Goal: Communication & Community: Answer question/provide support

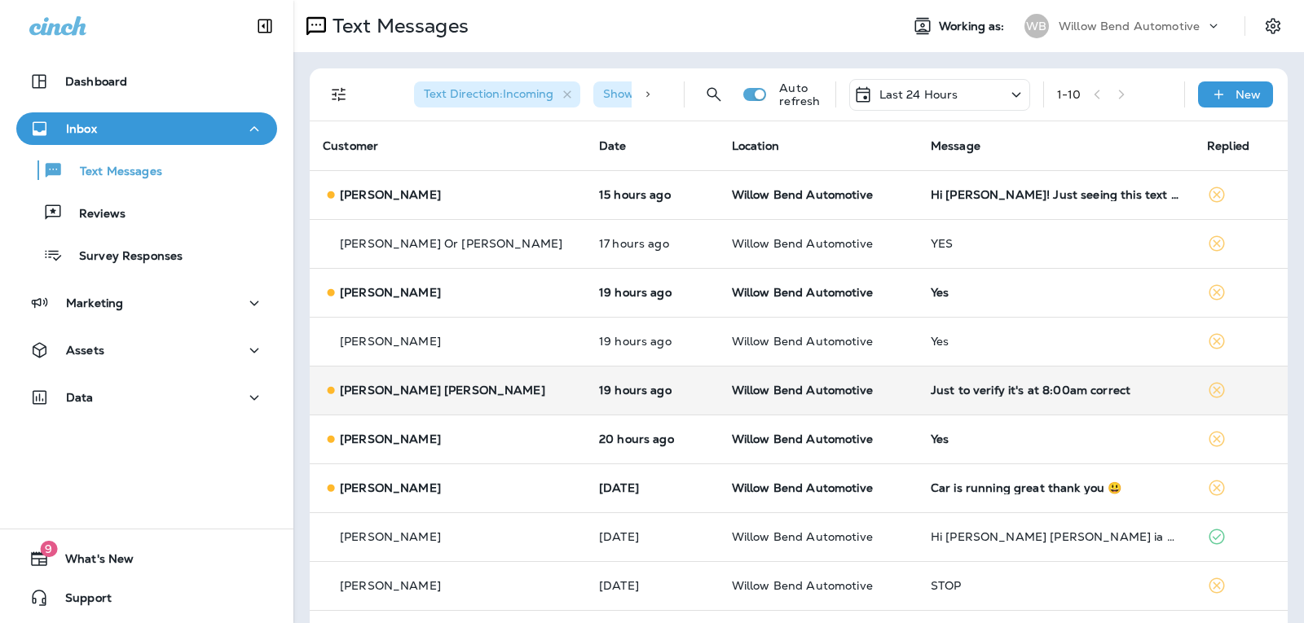
click at [1031, 393] on div "Just to verify it's at 8:00am correct" at bounding box center [1056, 390] width 250 height 13
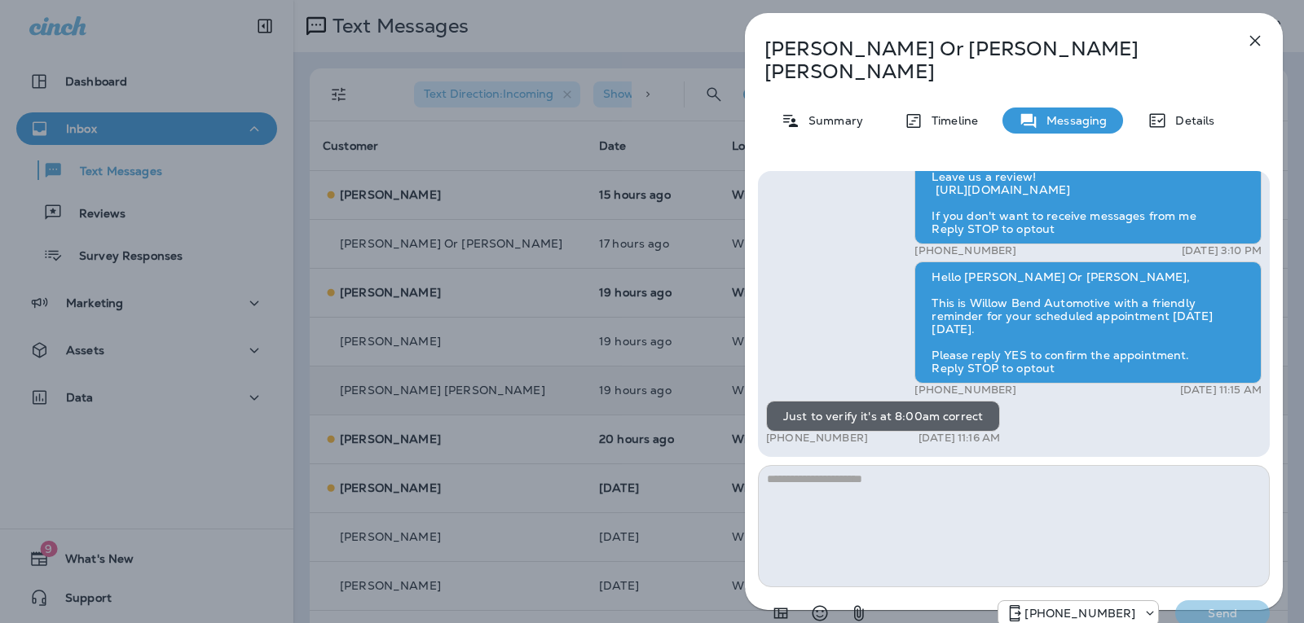
click at [825, 485] on textarea at bounding box center [1014, 526] width 512 height 122
type textarea "*"
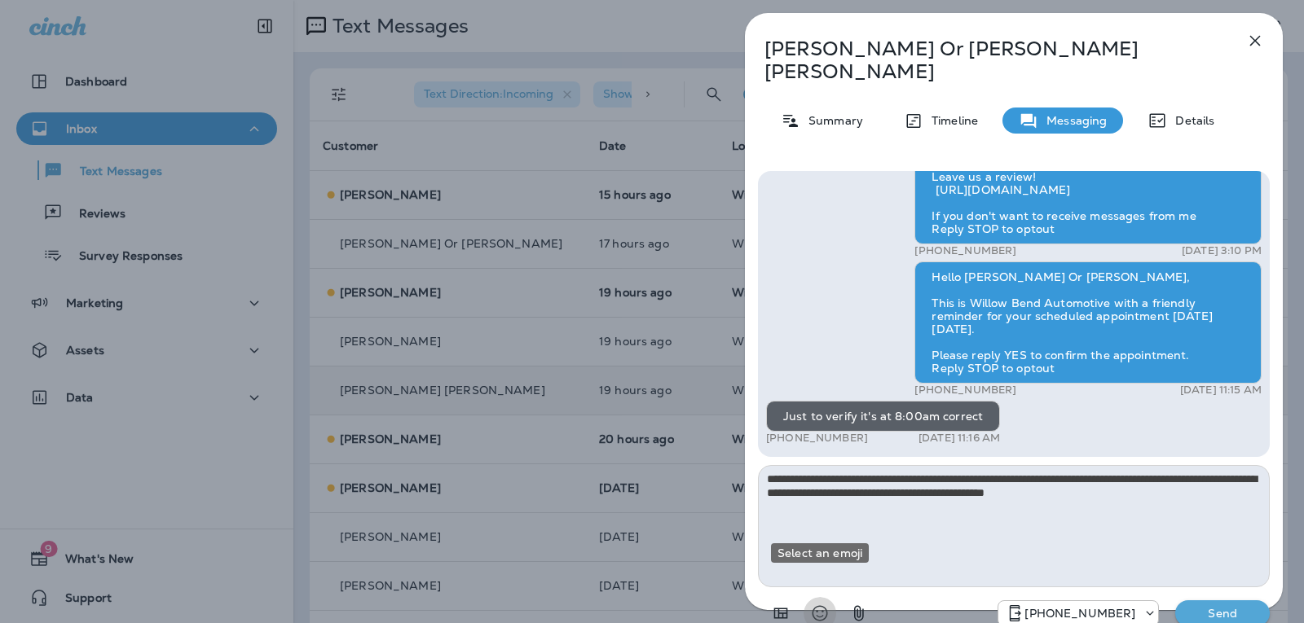
click at [811, 604] on icon "Select an emoji" at bounding box center [820, 614] width 20 height 20
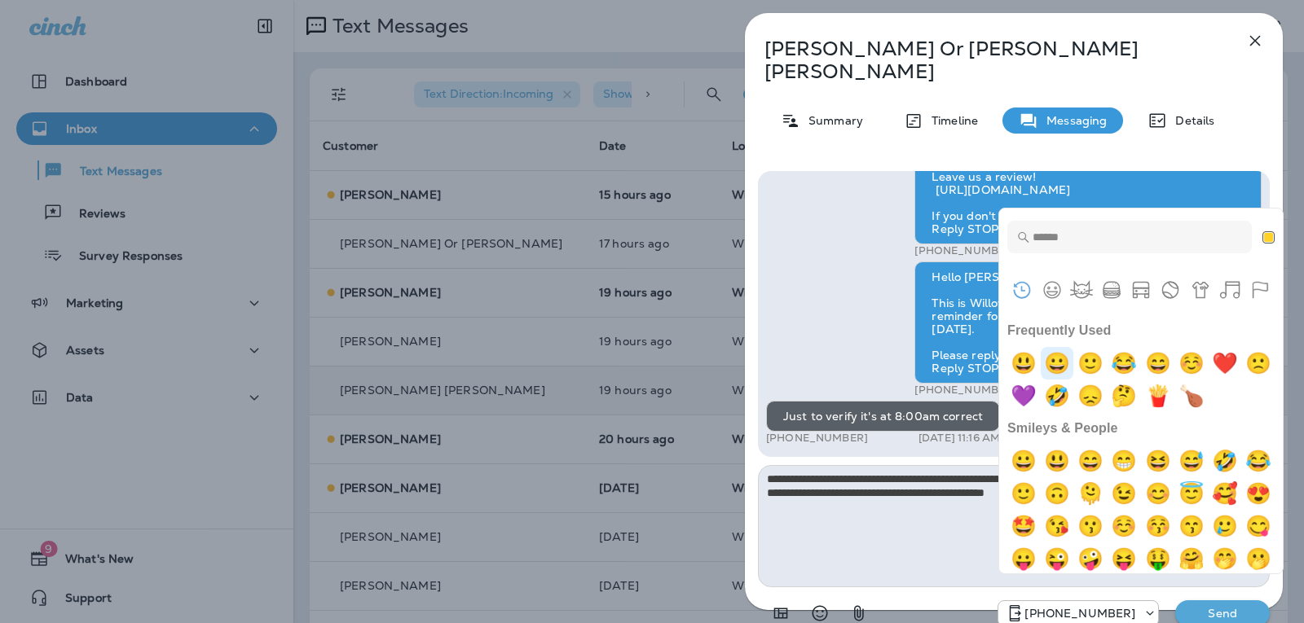
click at [1068, 359] on img "grinning" at bounding box center [1057, 363] width 33 height 33
type textarea "**********"
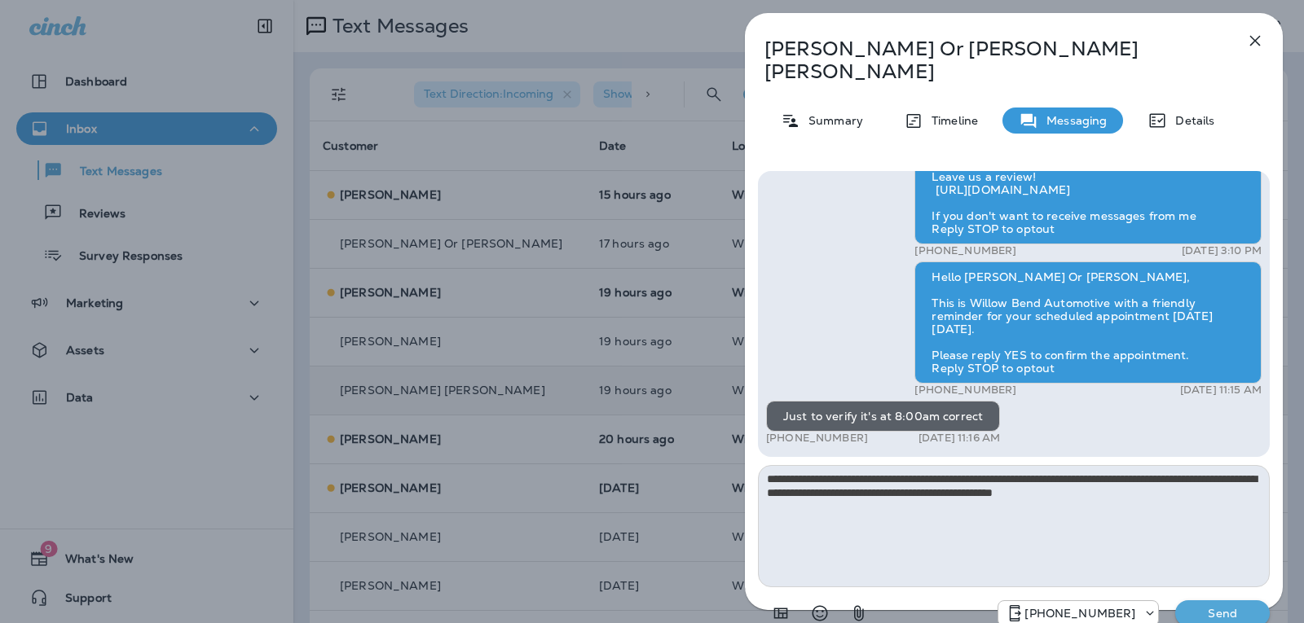
click at [1217, 606] on p "Send" at bounding box center [1222, 613] width 68 height 15
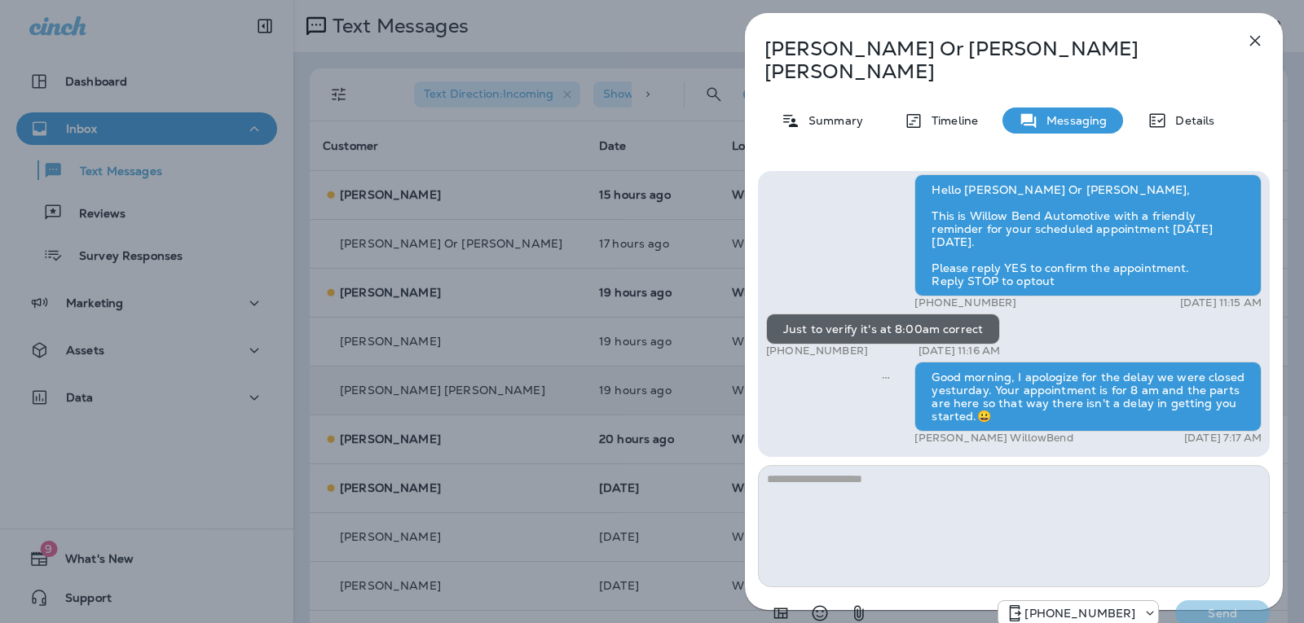
click at [1254, 41] on icon "button" at bounding box center [1255, 41] width 11 height 11
